Goal: Task Accomplishment & Management: Manage account settings

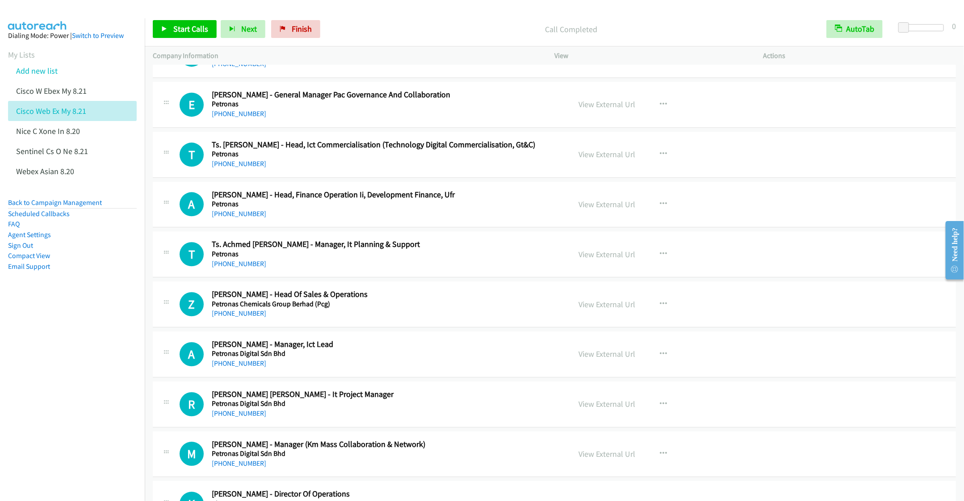
scroll to position [3417, 0]
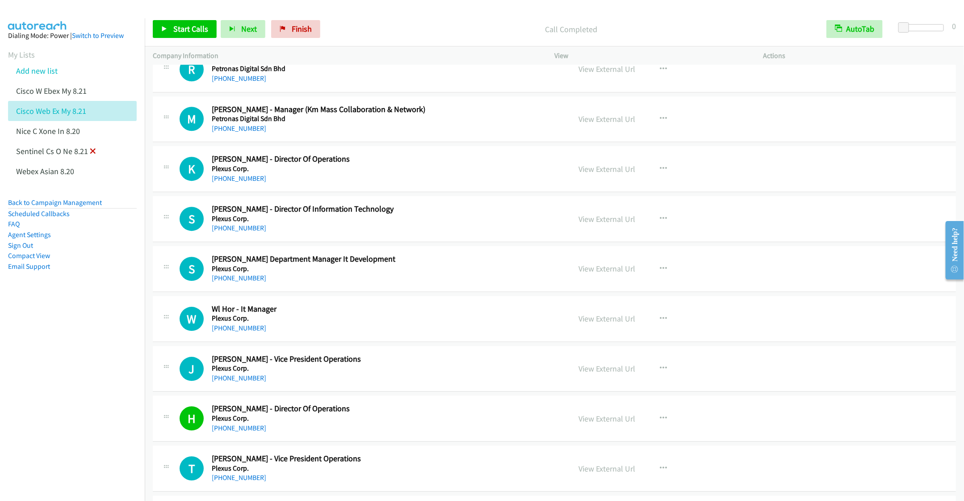
click at [92, 152] on icon at bounding box center [93, 152] width 6 height 6
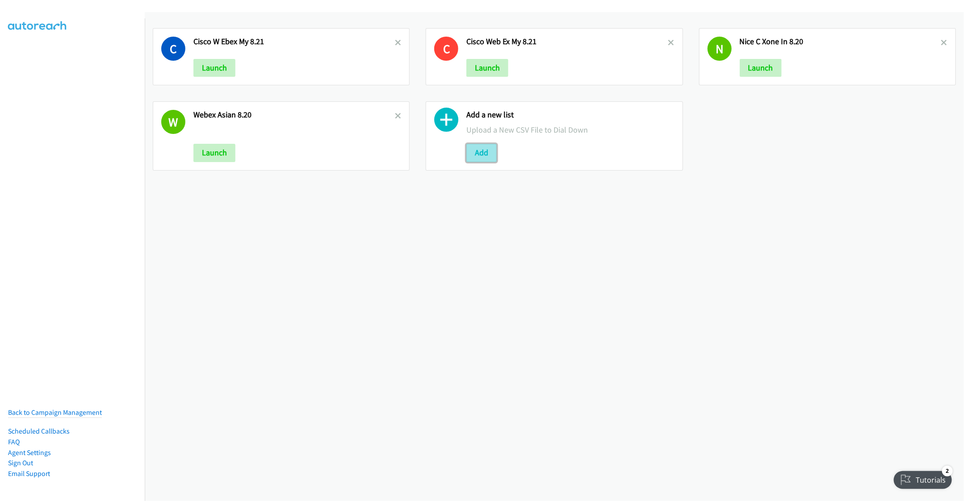
click at [469, 154] on button "Add" at bounding box center [481, 153] width 30 height 18
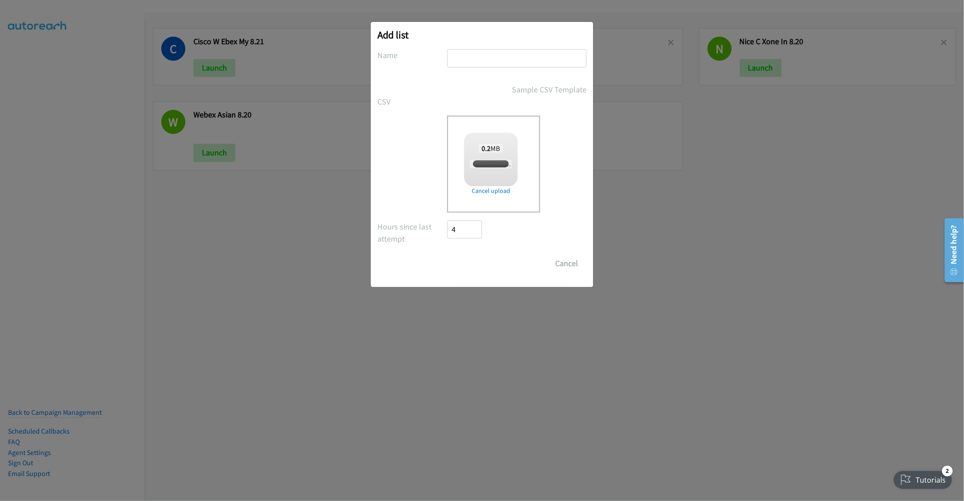
click at [477, 58] on input "text" at bounding box center [516, 58] width 139 height 18
checkbox input "true"
type input "Cisco Webex ID 8.22"
click at [468, 262] on input "Save List" at bounding box center [470, 264] width 47 height 18
